Goal: Information Seeking & Learning: Compare options

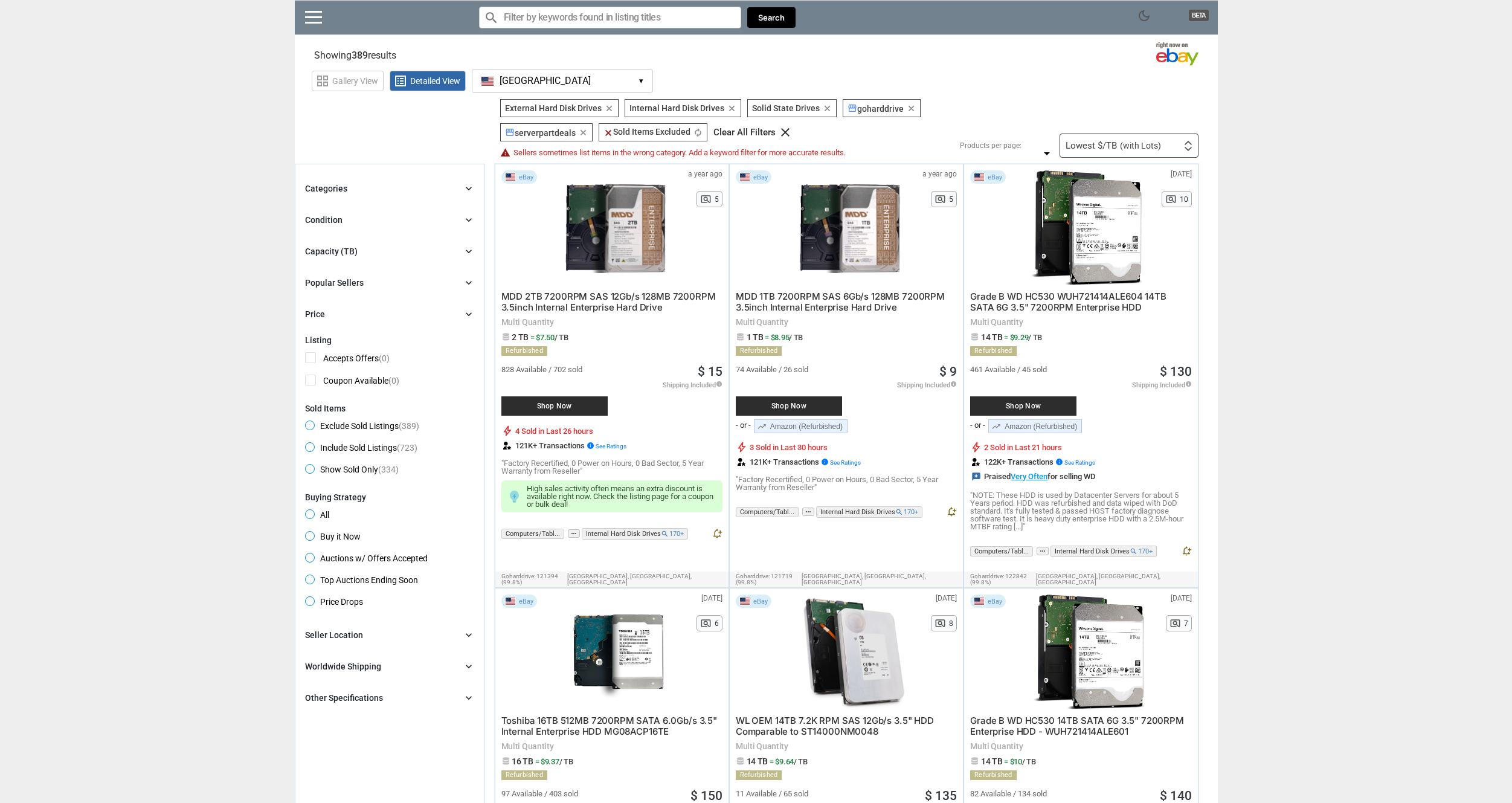
click at [1153, 148] on span "(with Lots)" at bounding box center [1141, 146] width 41 height 8
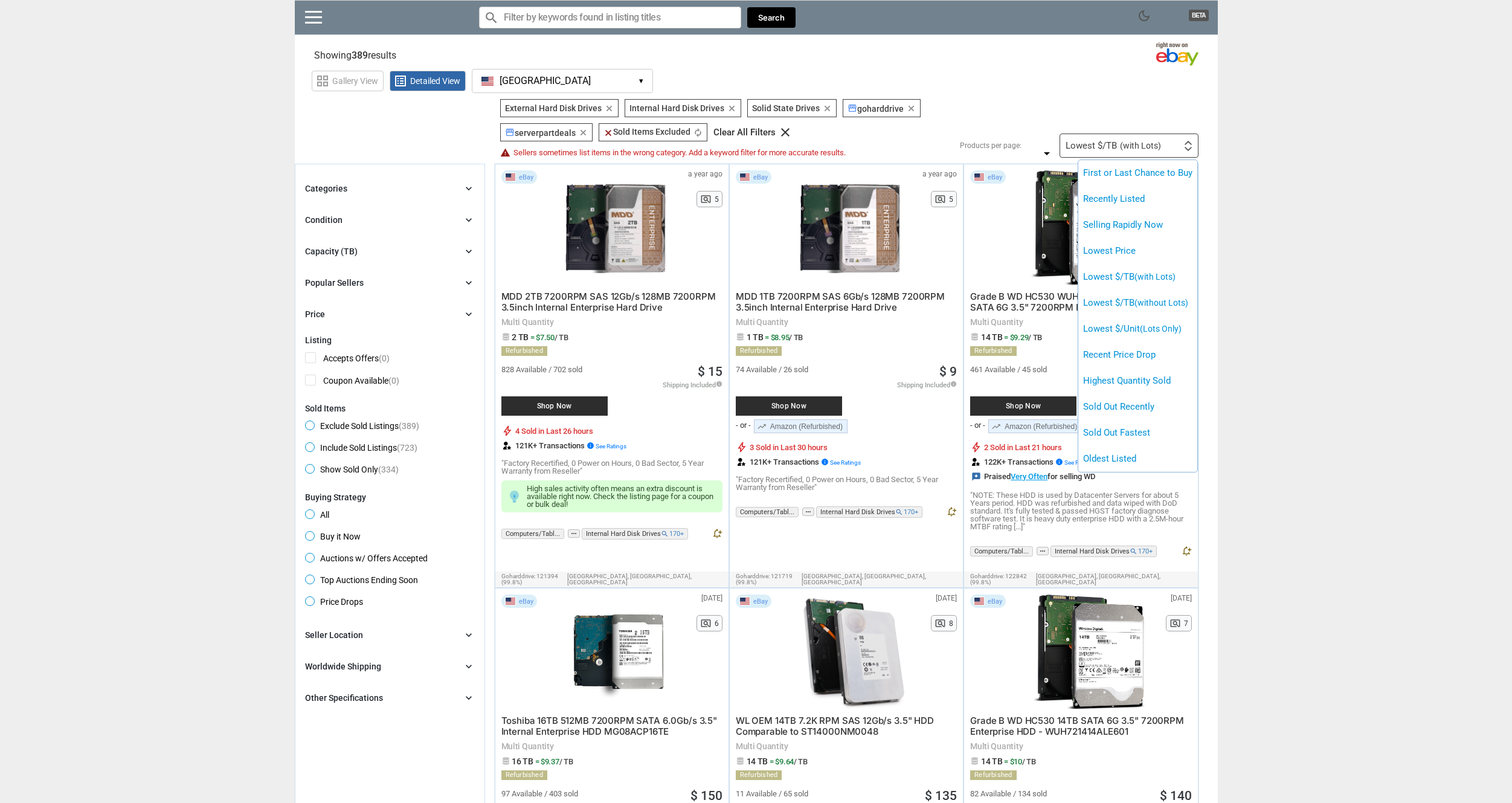
click at [1278, 156] on div at bounding box center [756, 401] width 1512 height 803
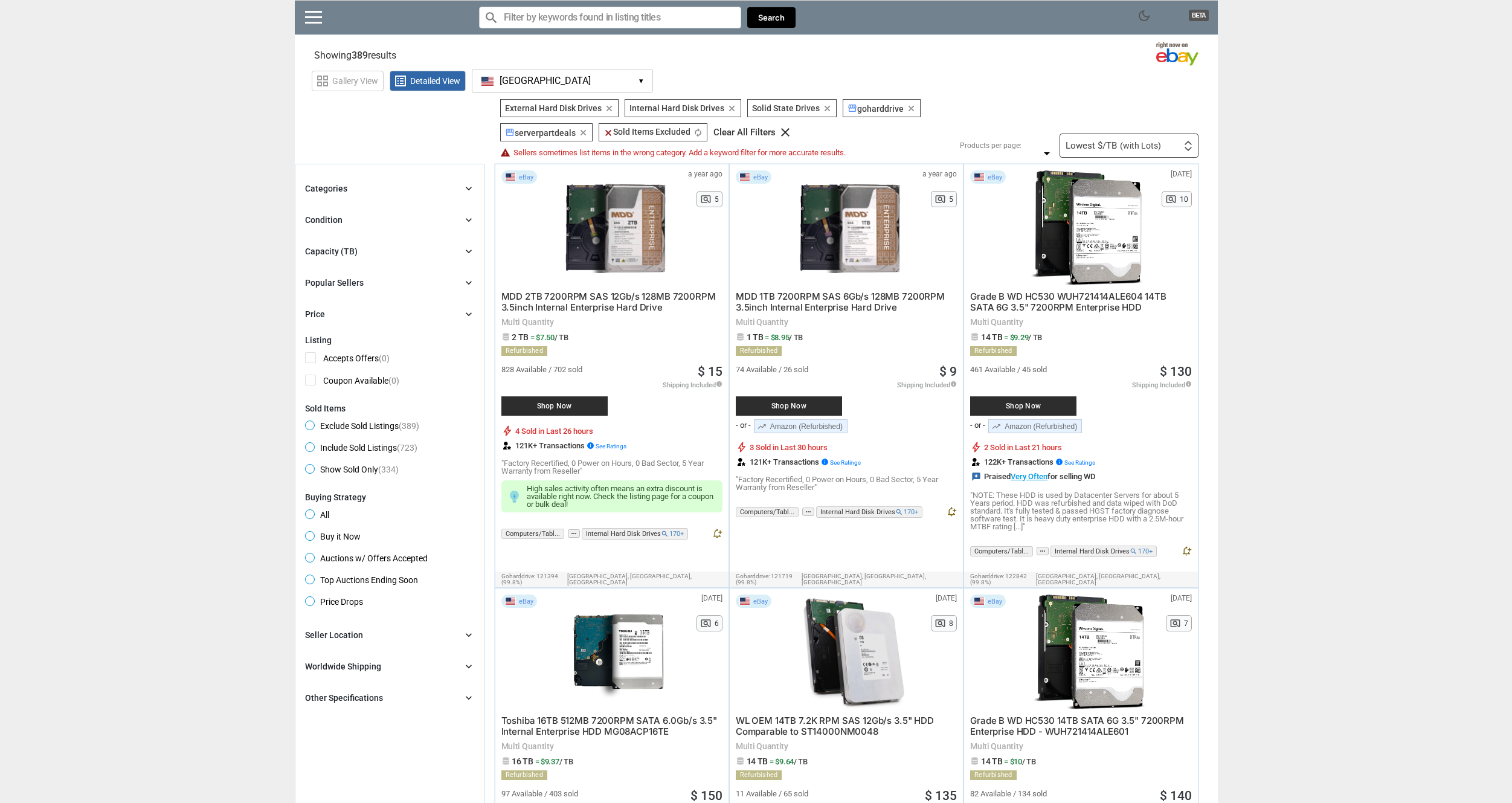
click at [368, 251] on div "Capacity (TB) chevron_right" at bounding box center [390, 251] width 170 height 14
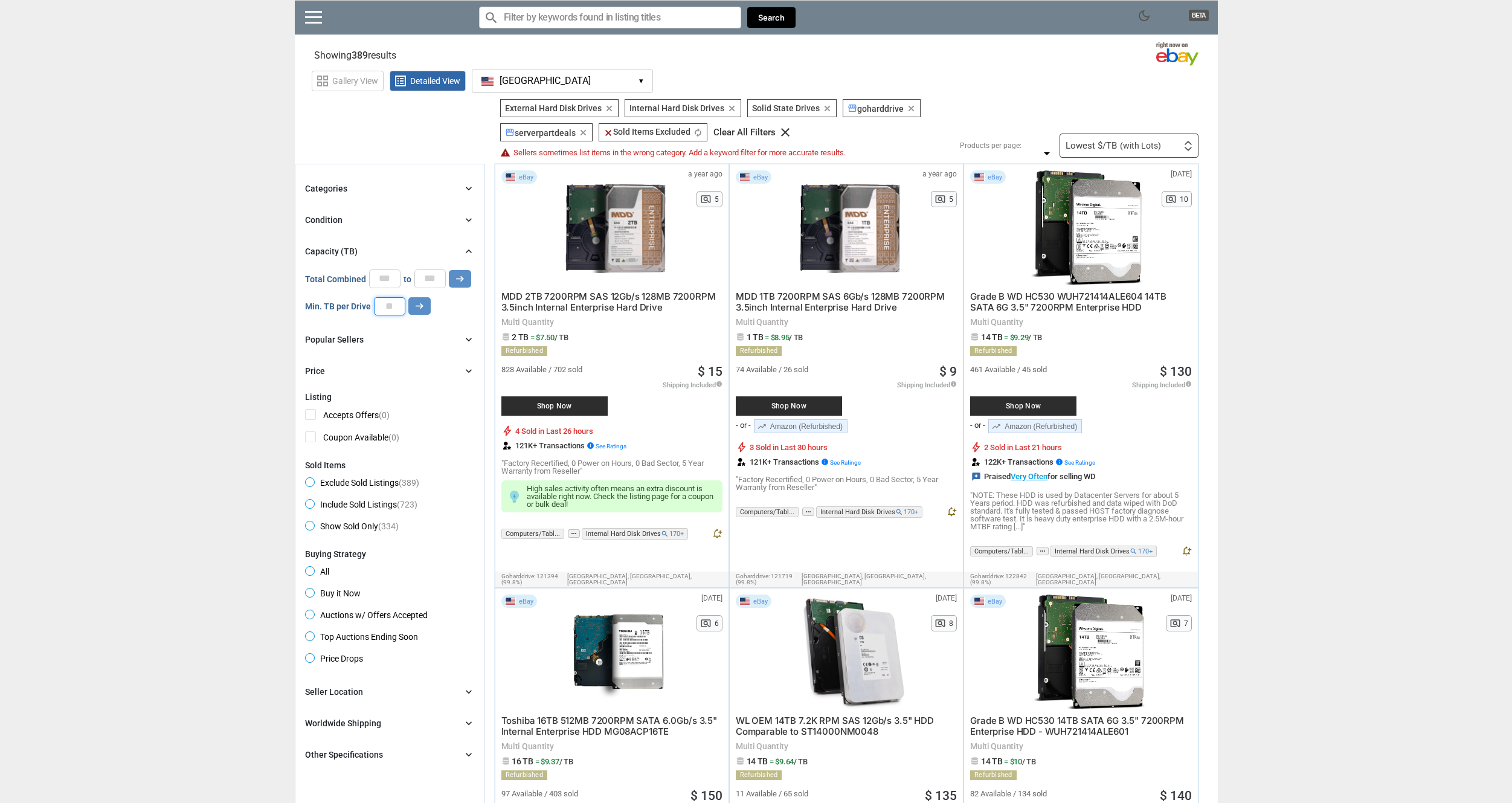
click at [387, 310] on input "number" at bounding box center [390, 306] width 32 height 18
click at [414, 310] on icon "arrow_right_alt" at bounding box center [419, 306] width 12 height 12
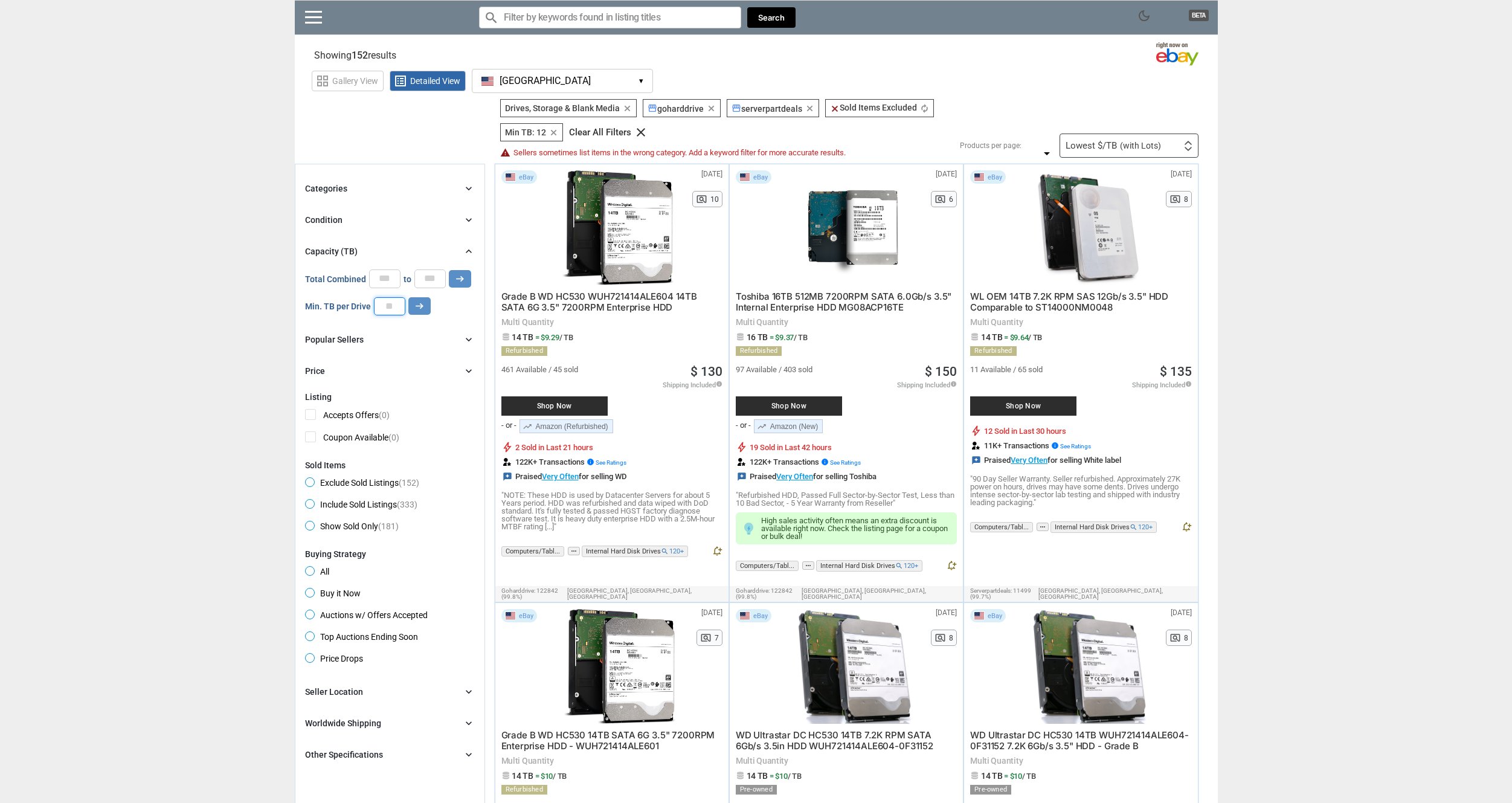
drag, startPoint x: 397, startPoint y: 310, endPoint x: 381, endPoint y: 308, distance: 16.1
click at [381, 308] on input "**" at bounding box center [390, 306] width 32 height 18
type input "**"
click at [429, 311] on button "arrow_right_alt" at bounding box center [420, 306] width 23 height 18
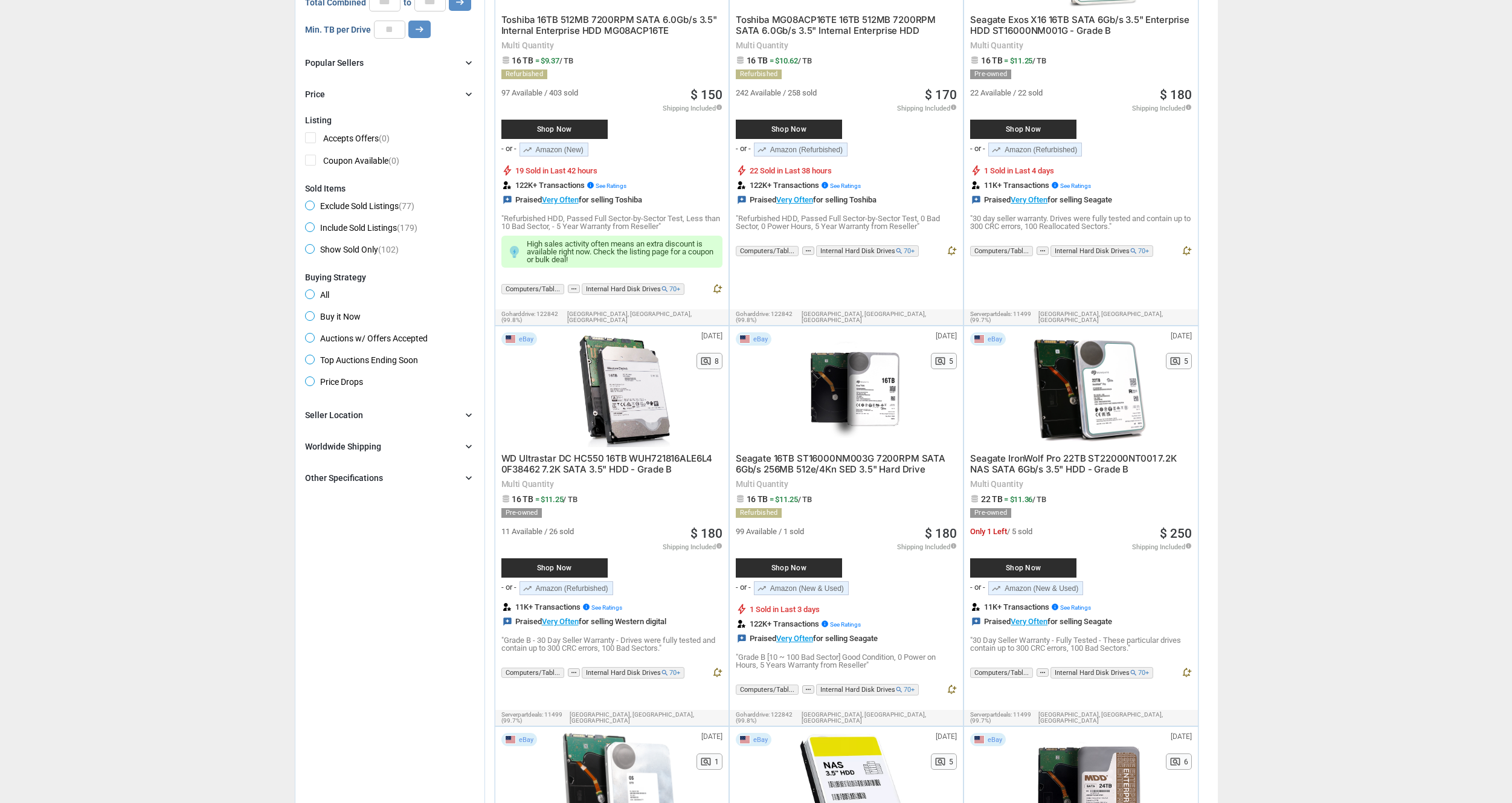
scroll to position [242, 0]
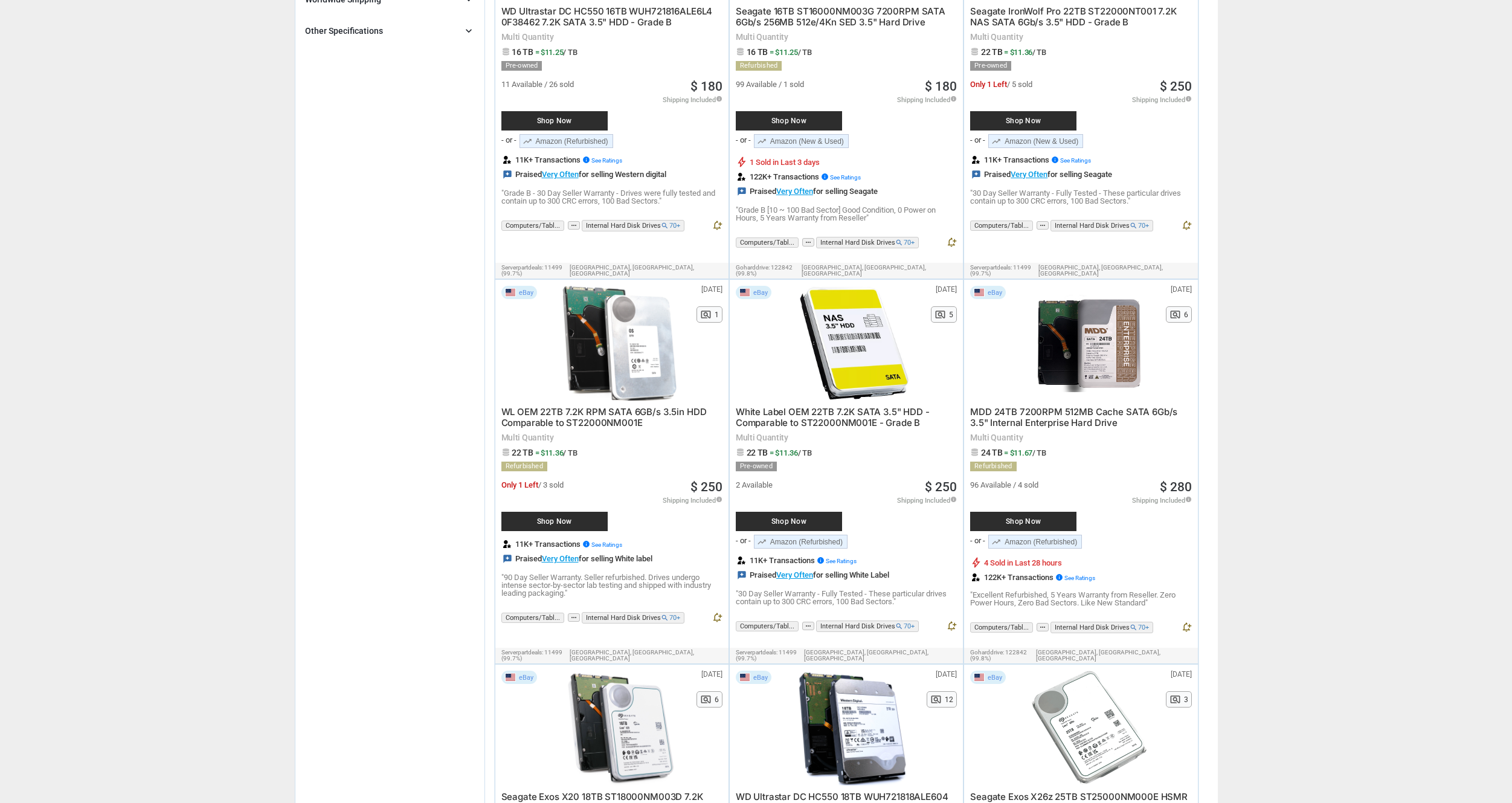
scroll to position [725, 0]
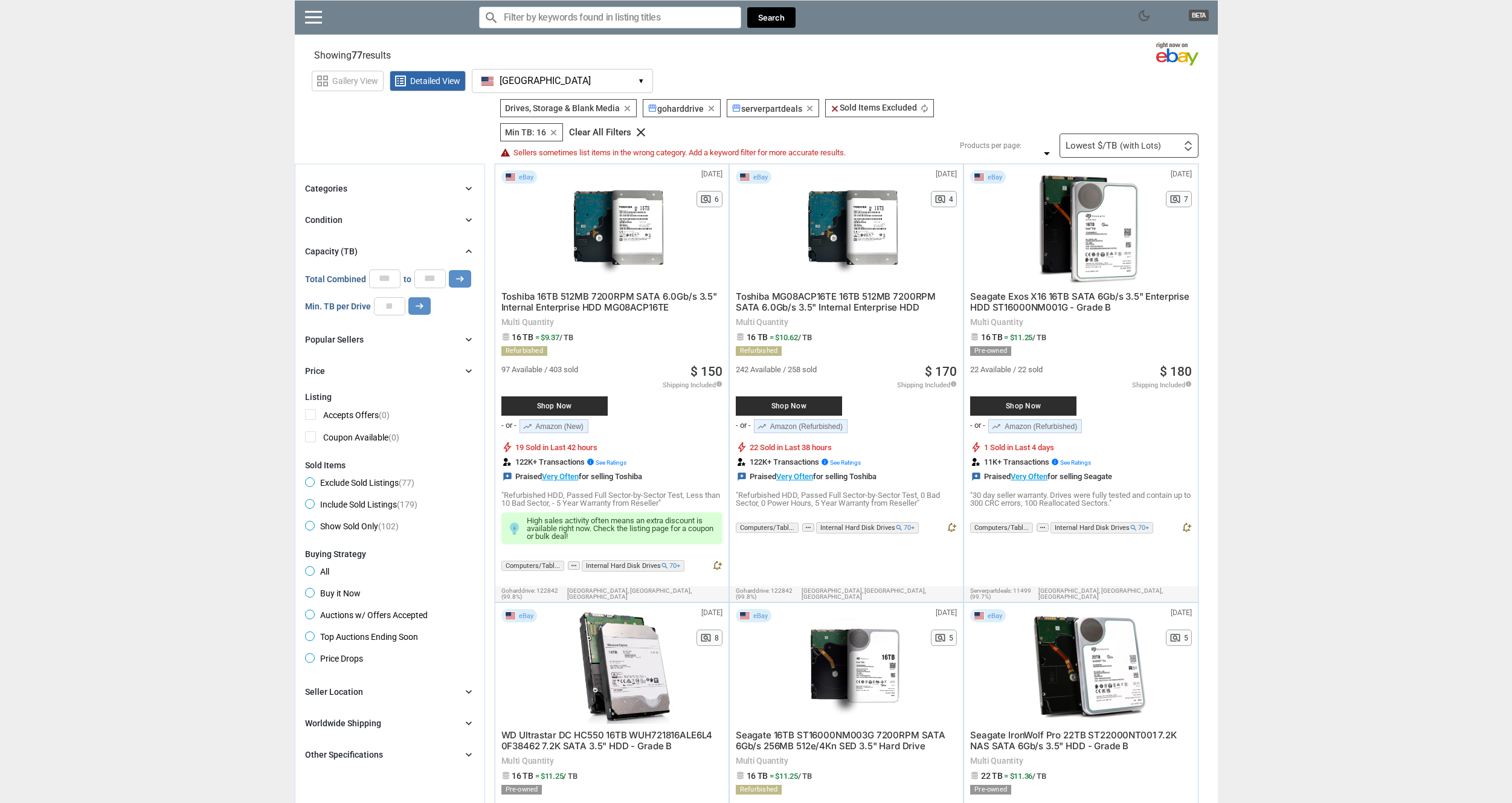
click at [551, 135] on icon "clear" at bounding box center [553, 132] width 9 height 9
